Goal: Information Seeking & Learning: Learn about a topic

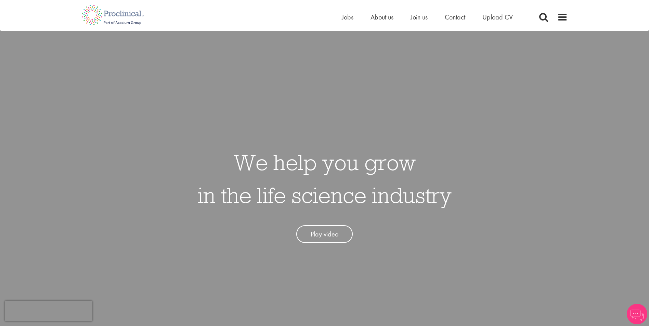
scroll to position [8, 0]
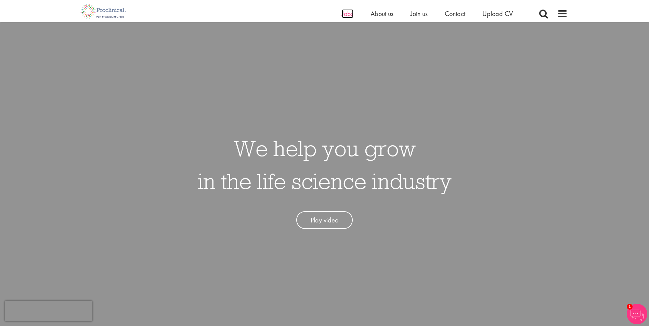
click at [346, 15] on span "Jobs" at bounding box center [348, 13] width 12 height 9
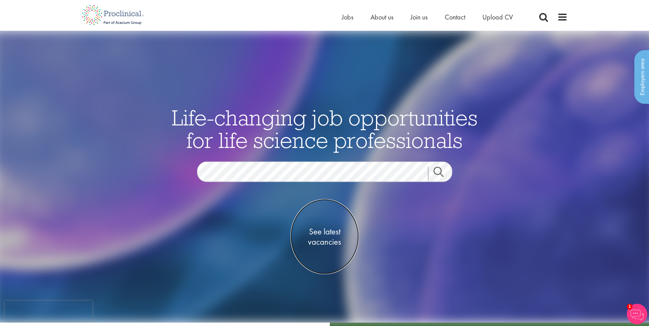
click at [321, 235] on span "See latest vacancies" at bounding box center [324, 236] width 68 height 21
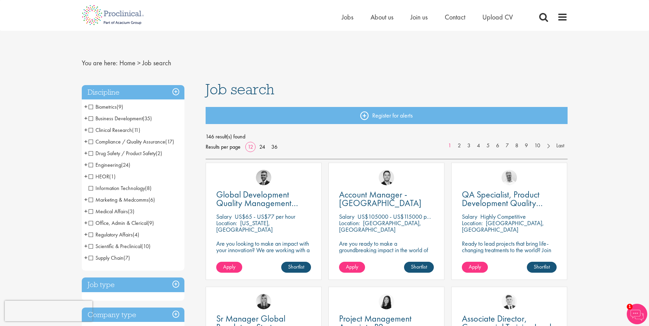
click at [91, 246] on span "Scientific & Preclinical" at bounding box center [115, 246] width 53 height 7
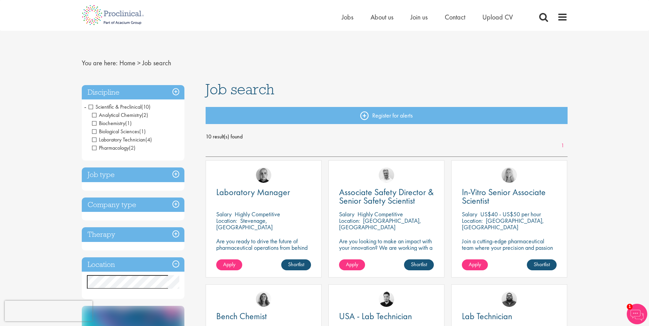
drag, startPoint x: 649, startPoint y: 81, endPoint x: 651, endPoint y: 87, distance: 6.3
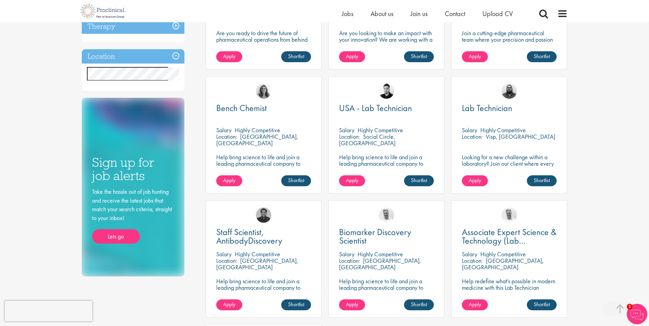
scroll to position [201, 0]
